Goal: Find specific page/section: Find specific page/section

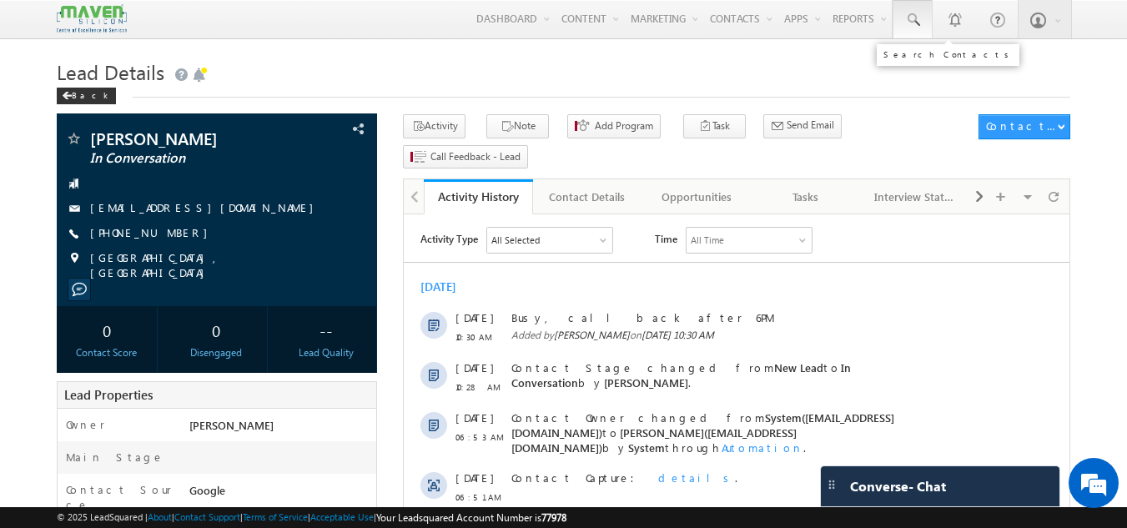
click at [909, 23] on span at bounding box center [912, 20] width 17 height 17
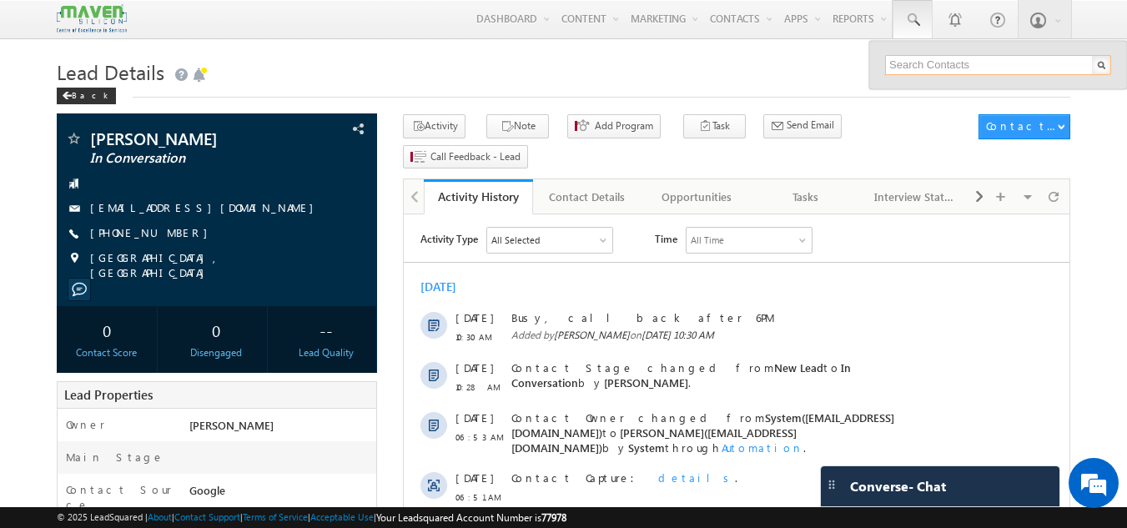
click at [930, 63] on input "text" at bounding box center [998, 65] width 226 height 20
paste input "93615 73213"
click at [921, 66] on input "93615 73213" at bounding box center [998, 65] width 226 height 20
type input "9361573213"
click at [934, 68] on input "9361573213" at bounding box center [998, 65] width 226 height 20
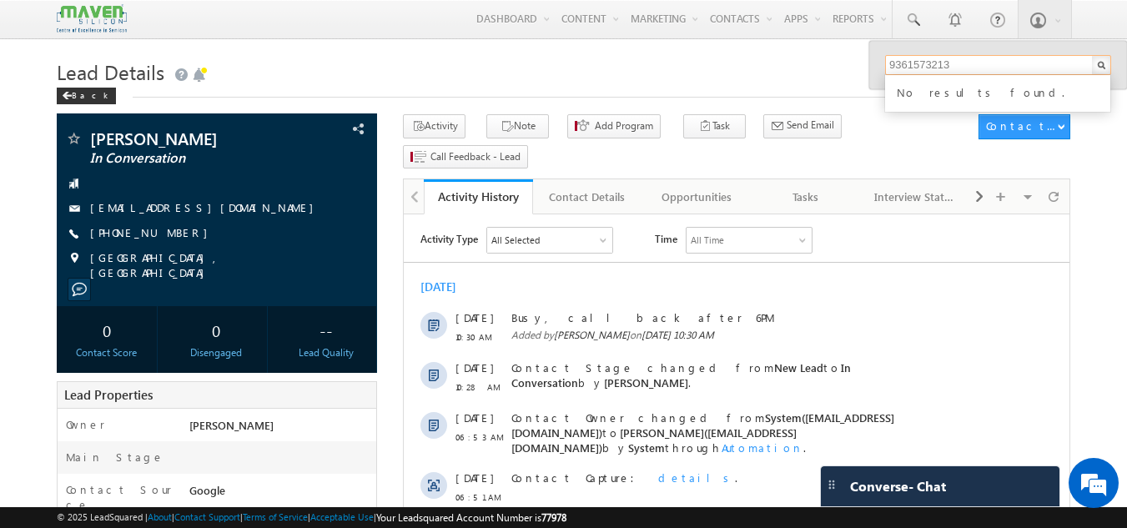
click at [934, 68] on input "9361573213" at bounding box center [998, 65] width 226 height 20
click at [602, 72] on h1 "Lead Details" at bounding box center [564, 70] width 1015 height 33
